Goal: Entertainment & Leisure: Consume media (video, audio)

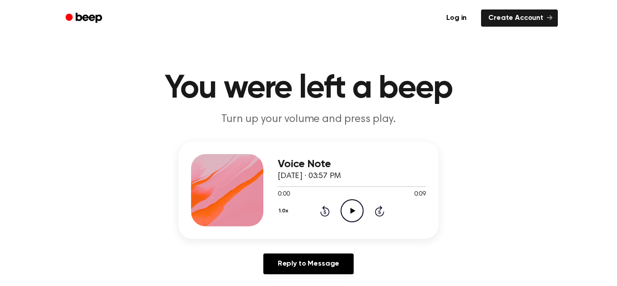
click at [357, 210] on icon "Play Audio" at bounding box center [351, 210] width 23 height 23
click at [350, 202] on icon "Play Audio" at bounding box center [351, 210] width 23 height 23
click at [349, 220] on icon "Play Audio" at bounding box center [351, 210] width 23 height 23
